Goal: Task Accomplishment & Management: Manage account settings

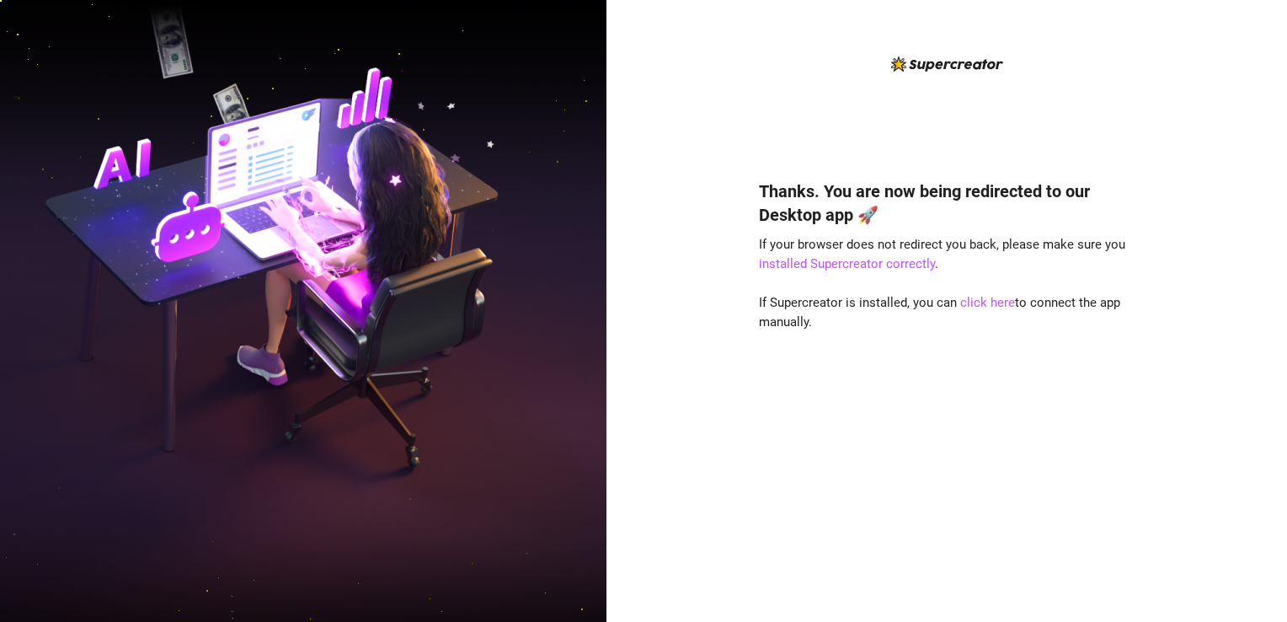
click at [1119, 137] on div "Thanks. You are now being redirected to our Desktop app 🚀 If your browser does …" at bounding box center [947, 324] width 376 height 541
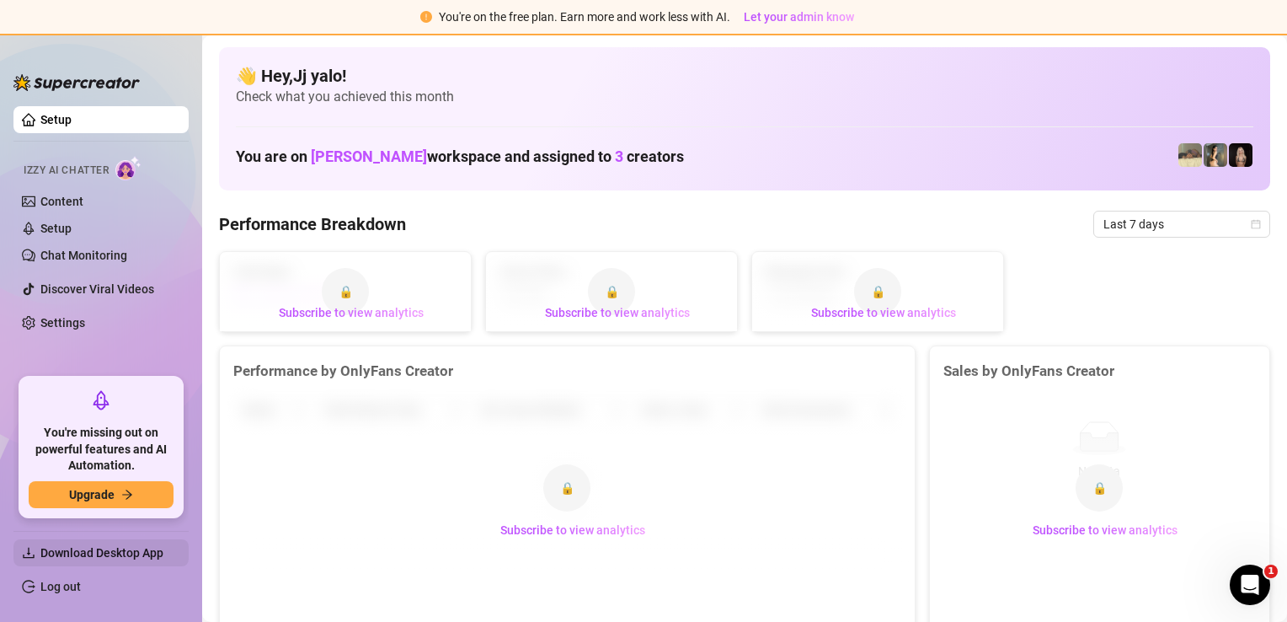
click at [77, 554] on span "Download Desktop App" at bounding box center [101, 552] width 123 height 13
click at [57, 591] on link "Log out" at bounding box center [60, 585] width 40 height 13
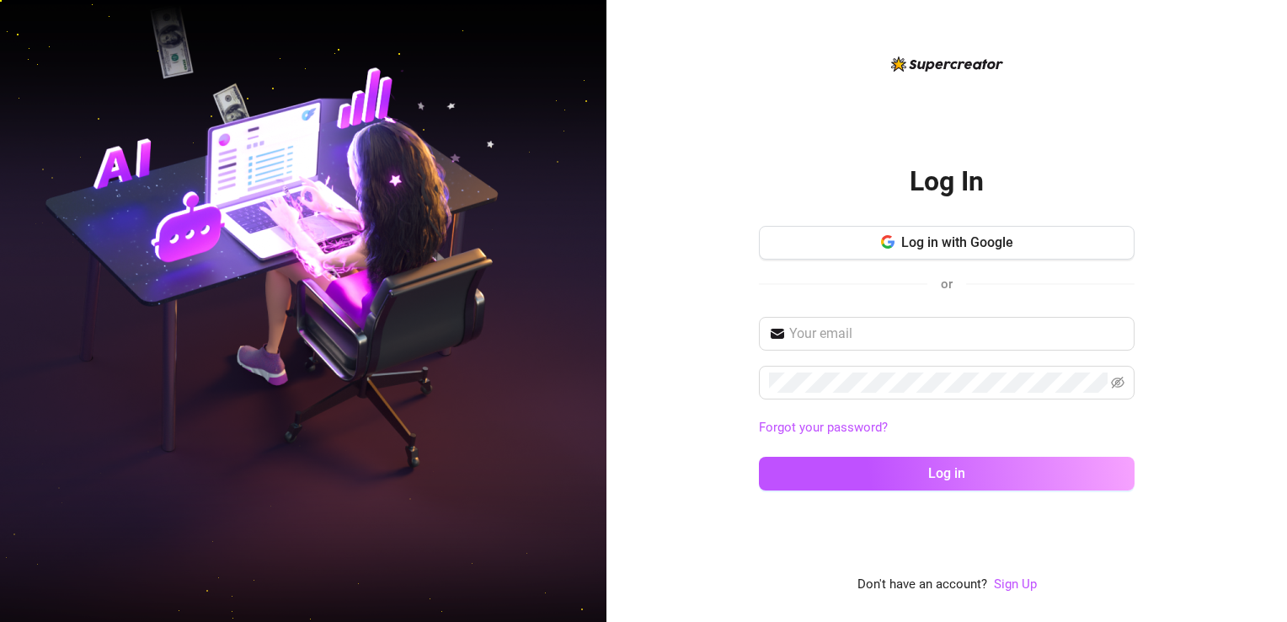
click at [57, 591] on div at bounding box center [303, 311] width 606 height 622
click at [813, 341] on input "text" at bounding box center [956, 333] width 335 height 20
paste input "dee.infloww444@gmail.com"
type input "dee.infloww444@gmail.com"
click at [1286, 284] on html "Log In Log in with Google or dee.infloww444@gmail.com Forgot your password? Log…" at bounding box center [643, 311] width 1287 height 622
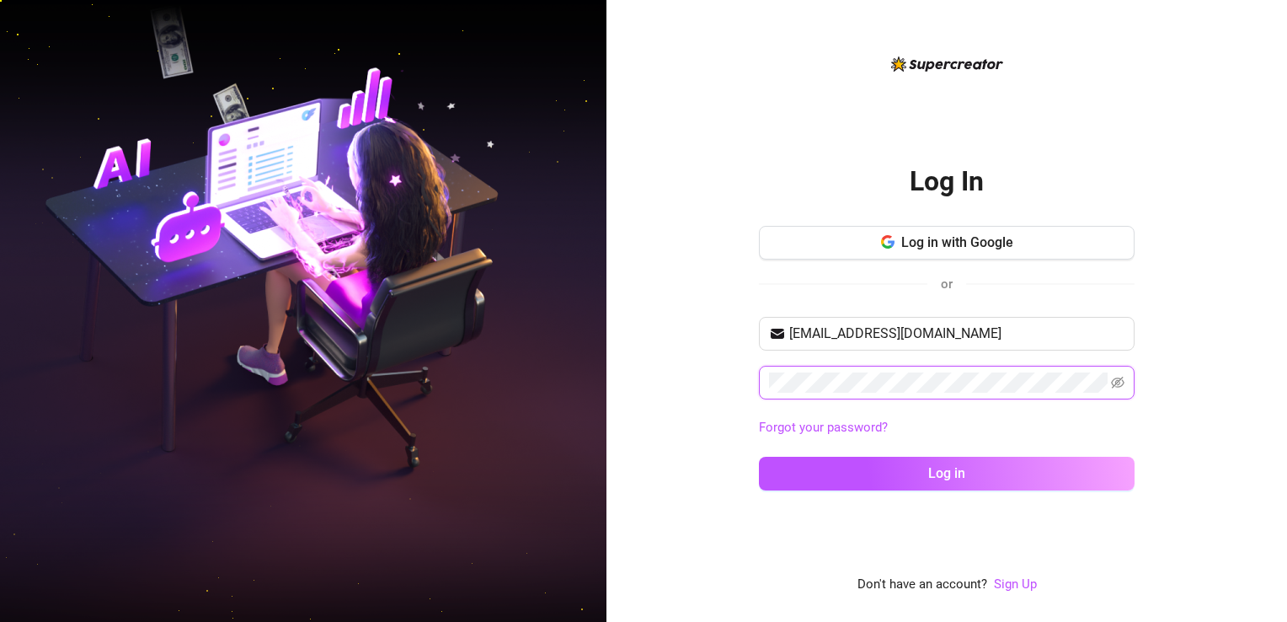
click at [759, 457] on button "Log in" at bounding box center [947, 474] width 376 height 34
